Goal: Book appointment/travel/reservation

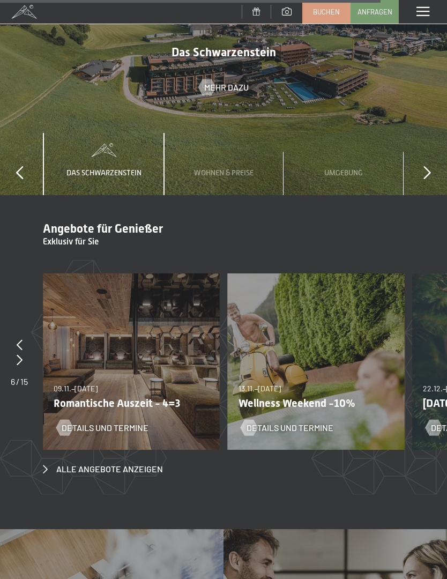
scroll to position [3917, 0]
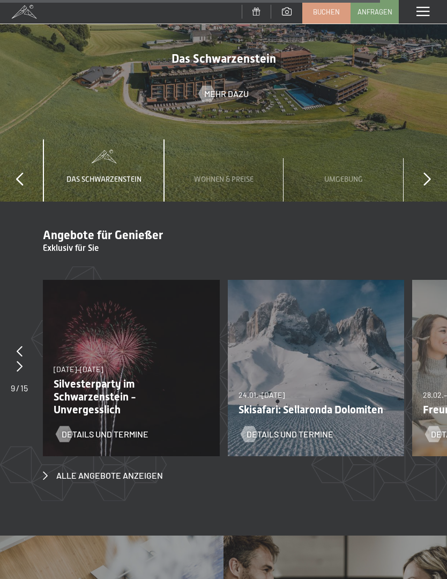
click at [88, 428] on span "Details und Termine" at bounding box center [105, 434] width 87 height 12
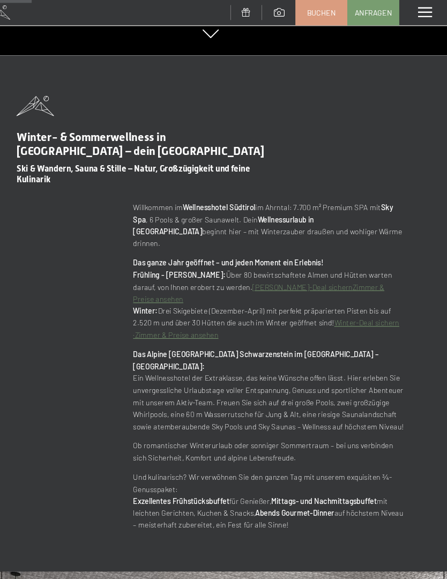
scroll to position [576, 0]
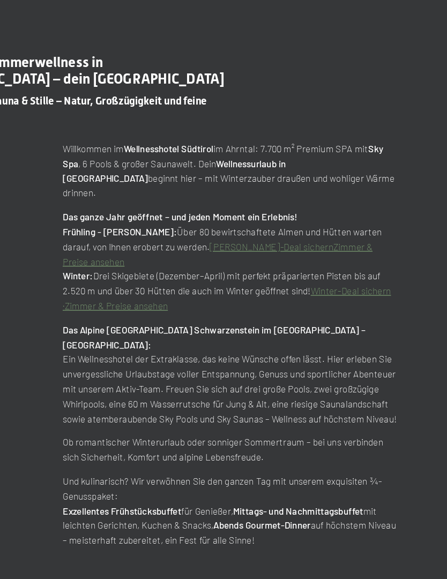
click at [268, 294] on link "Winter-Deal sichern ·" at bounding box center [275, 304] width 248 height 20
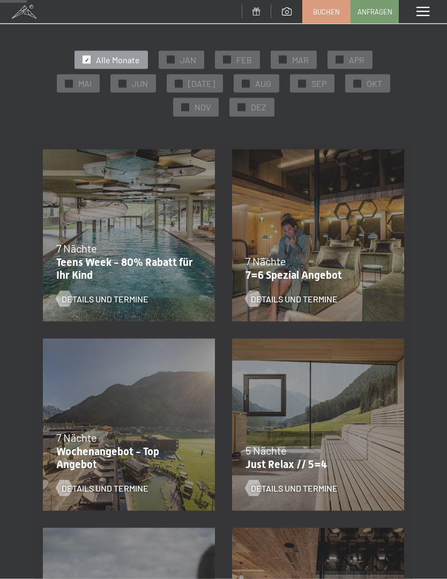
scroll to position [105, 0]
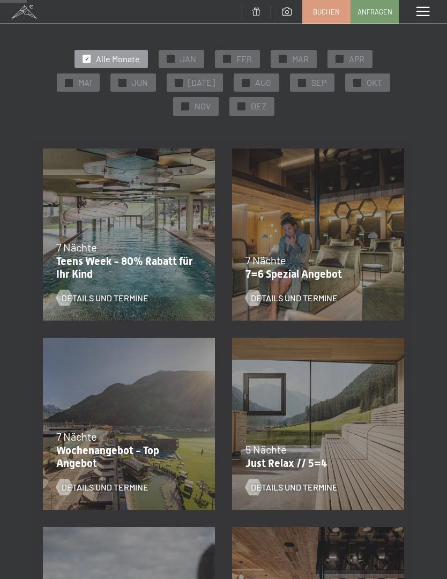
click at [101, 490] on span "Details und Termine" at bounding box center [105, 488] width 87 height 12
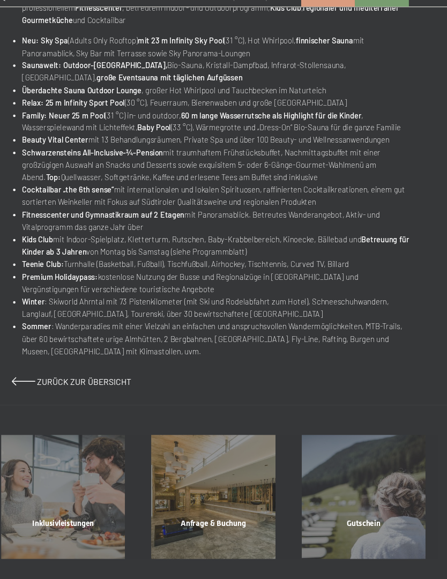
scroll to position [458, 0]
